Goal: Task Accomplishment & Management: Complete application form

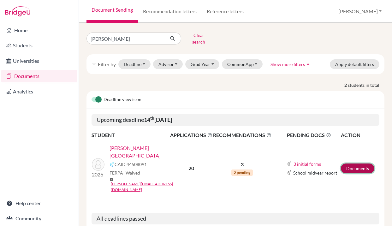
click at [358, 164] on link "Documents" at bounding box center [357, 169] width 33 height 10
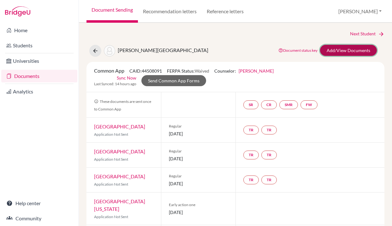
click at [334, 48] on link "Add/View Documents" at bounding box center [348, 50] width 57 height 11
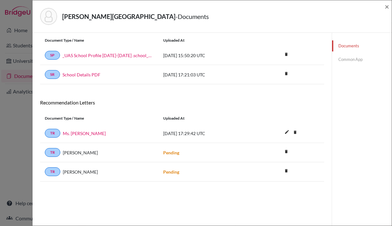
scroll to position [20, 0]
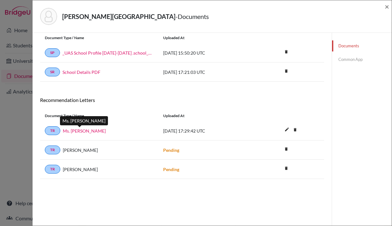
click at [75, 131] on link "Ms. Adriana Añon" at bounding box center [84, 131] width 43 height 7
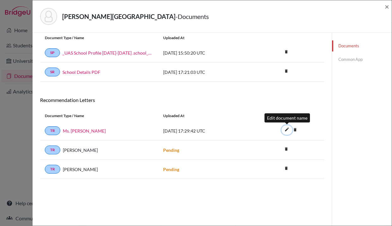
click at [288, 129] on icon "edit" at bounding box center [287, 130] width 10 height 10
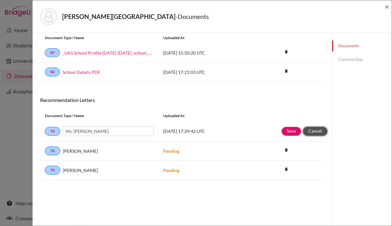
click at [316, 131] on button "Cancel" at bounding box center [315, 131] width 24 height 9
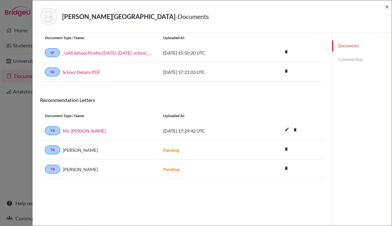
click at [346, 60] on link "Common App" at bounding box center [362, 59] width 60 height 11
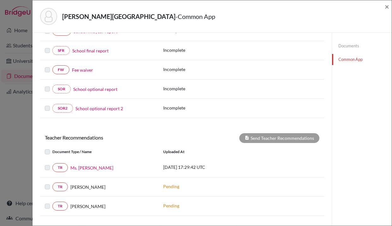
scroll to position [191, 0]
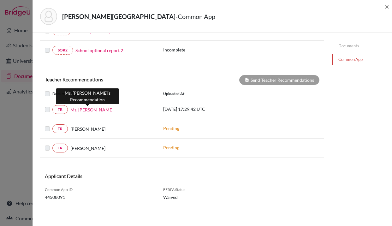
click at [85, 109] on link "Ms. Adriana Añon" at bounding box center [91, 109] width 43 height 7
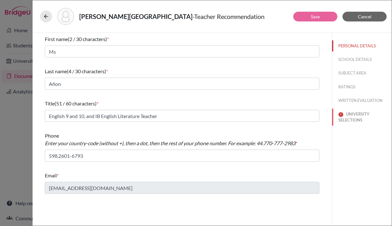
click at [353, 116] on button "UNIVERSITY SELECTIONS" at bounding box center [362, 117] width 60 height 17
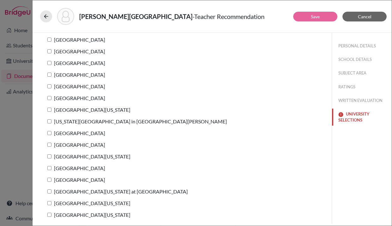
scroll to position [89, 0]
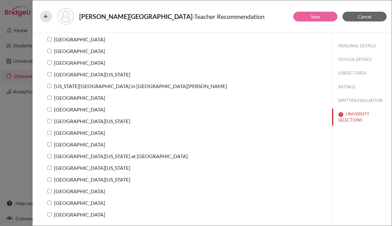
click at [50, 156] on input "University of North Carolina at Chapel Hill" at bounding box center [49, 156] width 4 height 4
checkbox input "true"
click at [317, 17] on link "Save" at bounding box center [315, 16] width 9 height 5
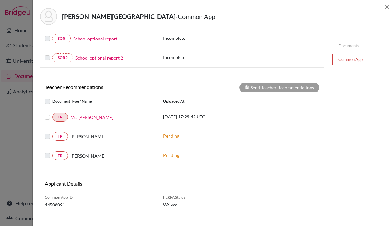
scroll to position [183, 0]
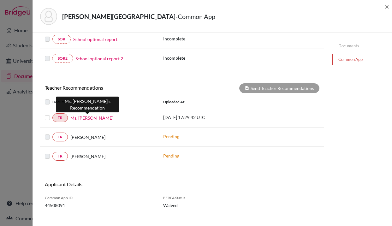
click at [99, 119] on link "Ms. Adriana Añon" at bounding box center [91, 118] width 43 height 7
